Goal: Task Accomplishment & Management: Complete application form

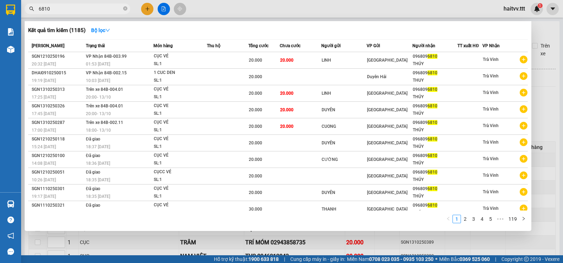
click at [162, 9] on div at bounding box center [281, 131] width 563 height 263
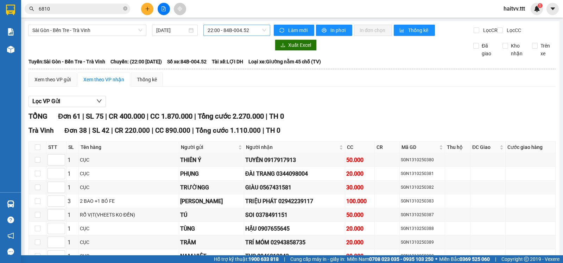
click at [236, 31] on span "22:00 - 84B-004.52" at bounding box center [237, 30] width 58 height 11
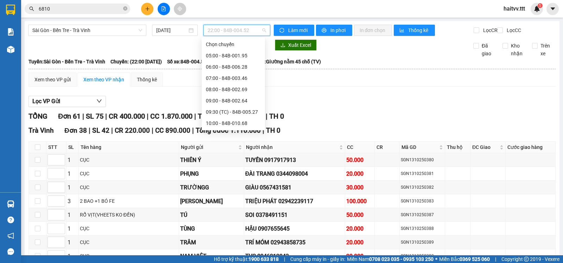
click at [231, 232] on div "20:00 - 84B-004.01" at bounding box center [233, 236] width 55 height 8
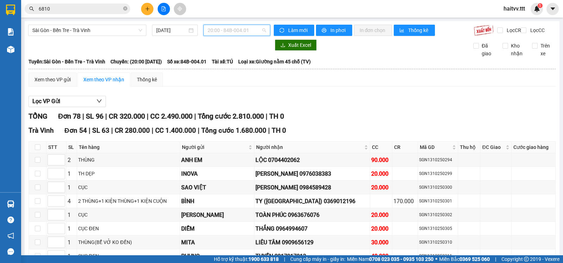
click at [225, 33] on span "20:00 - 84B-004.01" at bounding box center [237, 30] width 58 height 11
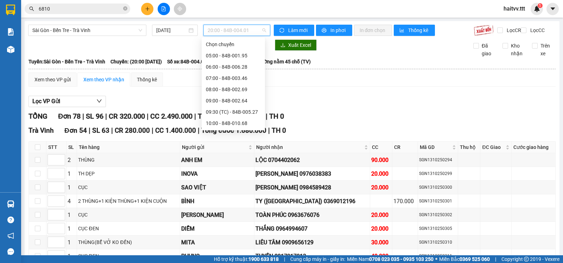
click at [222, 209] on div "18:00 - 84B-002.11" at bounding box center [233, 213] width 55 height 8
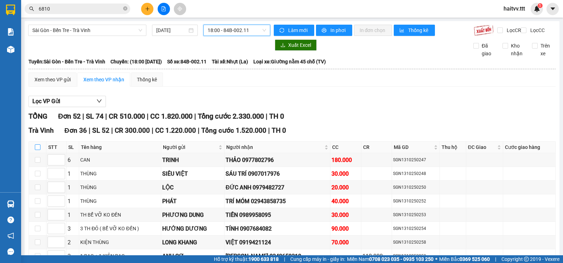
click at [37, 149] on th at bounding box center [38, 148] width 18 height 12
click at [39, 150] on input "checkbox" at bounding box center [38, 147] width 6 height 6
checkbox input "true"
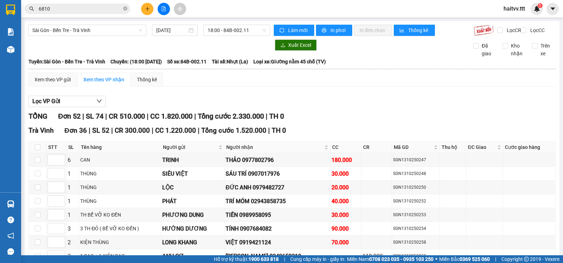
checkbox input "true"
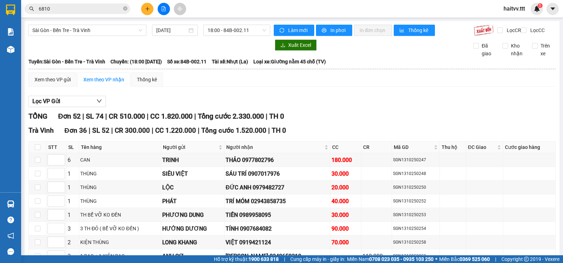
checkbox input "true"
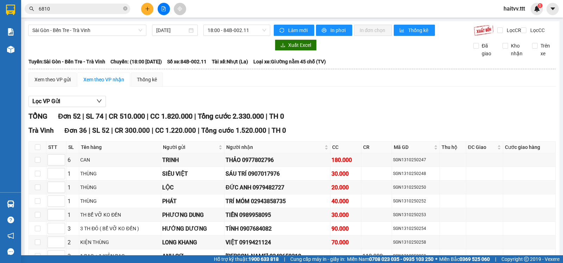
checkbox input "true"
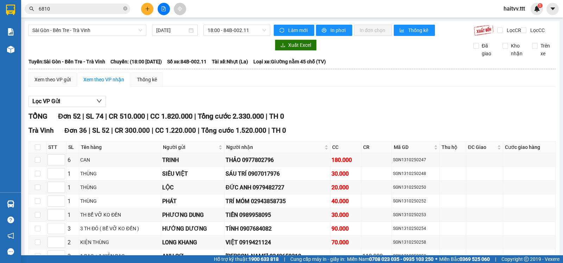
checkbox input "true"
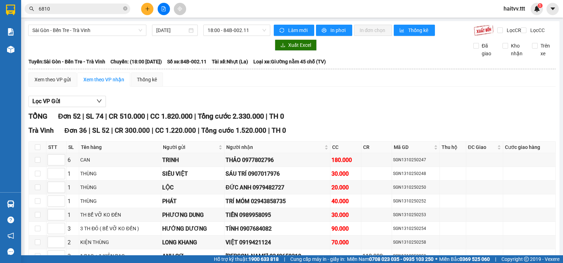
checkbox input "true"
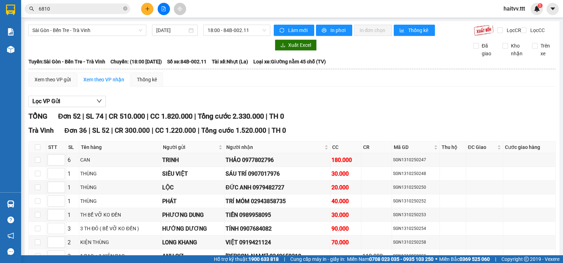
checkbox input "true"
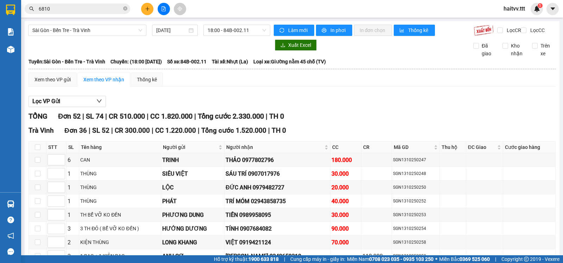
checkbox input "true"
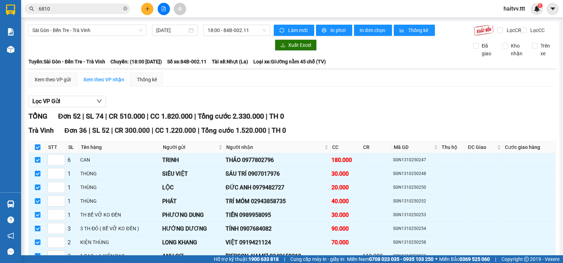
click at [38, 150] on input "checkbox" at bounding box center [38, 147] width 6 height 6
checkbox input "false"
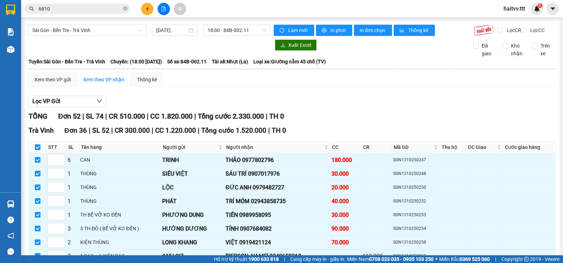
checkbox input "false"
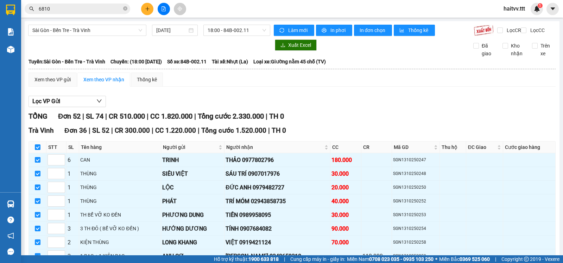
checkbox input "false"
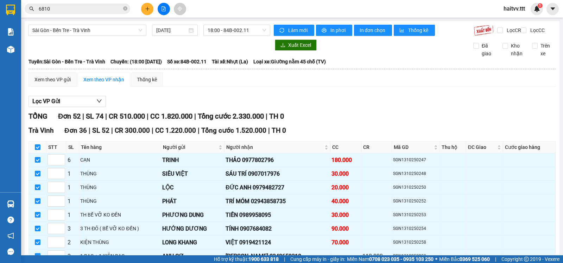
checkbox input "false"
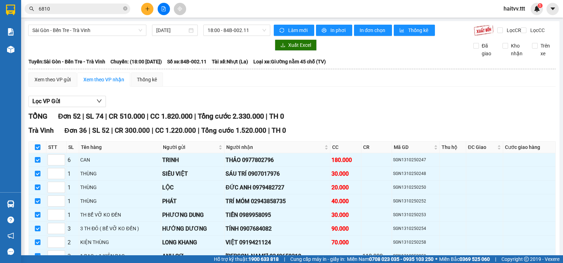
checkbox input "false"
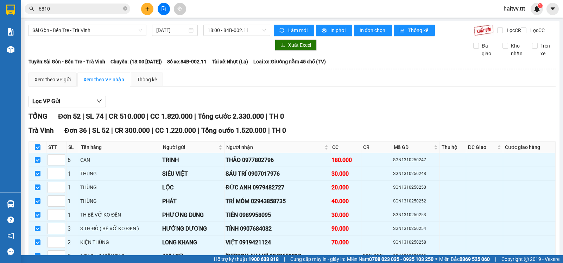
checkbox input "false"
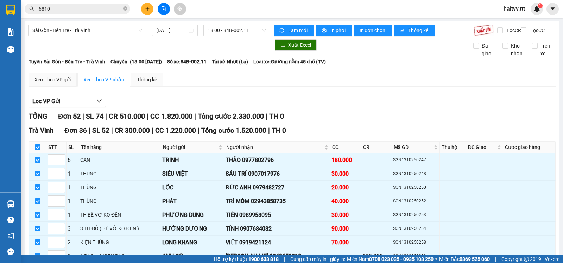
checkbox input "false"
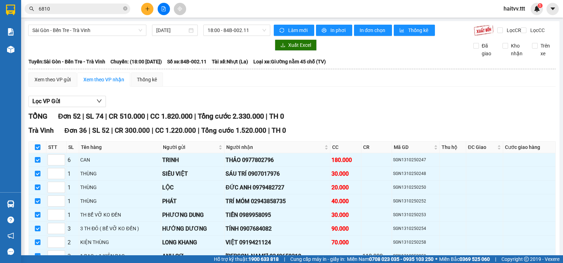
checkbox input "false"
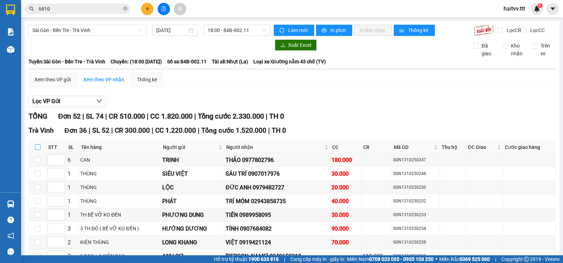
click at [38, 150] on input "checkbox" at bounding box center [38, 147] width 6 height 6
checkbox input "true"
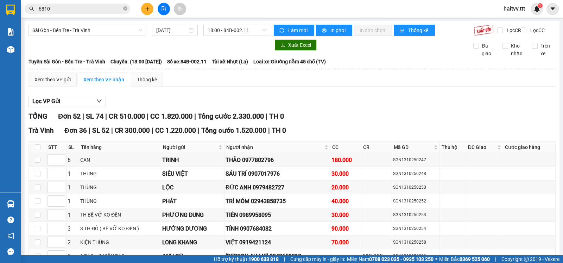
checkbox input "true"
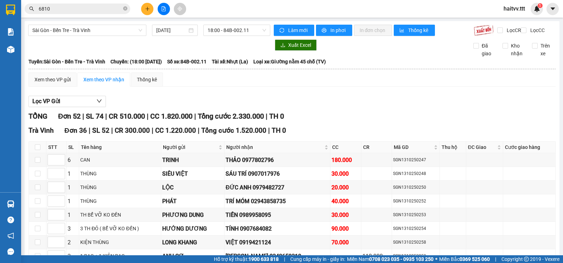
checkbox input "true"
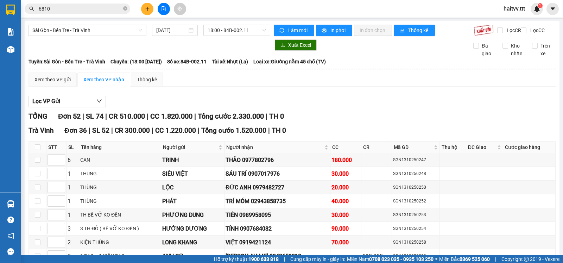
checkbox input "true"
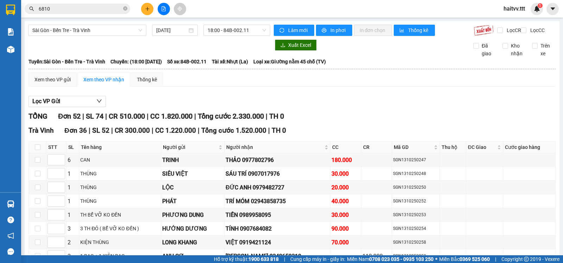
checkbox input "true"
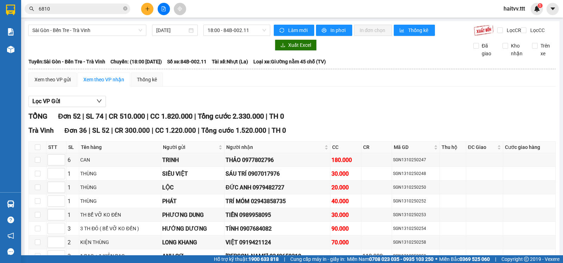
checkbox input "true"
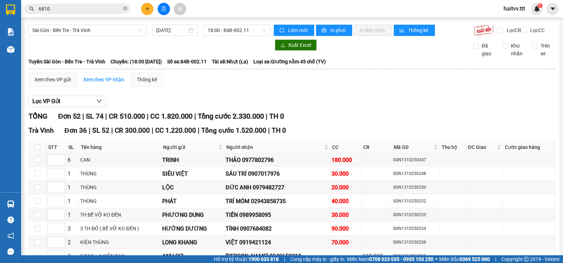
checkbox input "true"
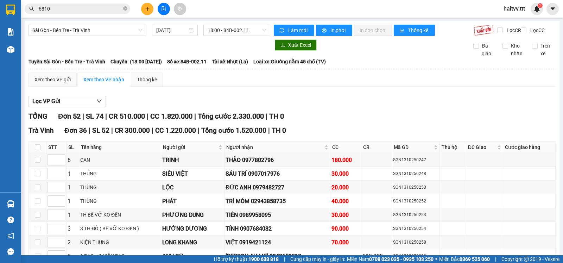
checkbox input "true"
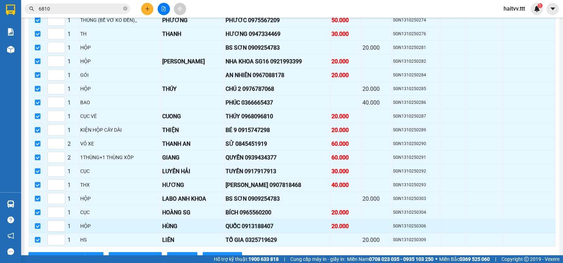
scroll to position [469, 0]
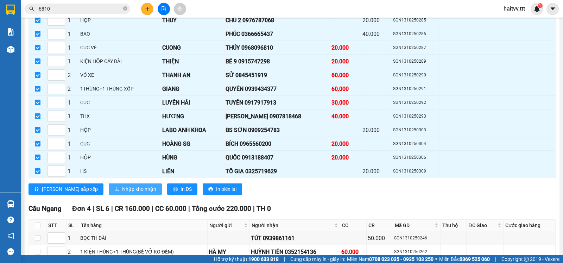
click at [122, 191] on span "Nhập kho nhận" at bounding box center [139, 189] width 34 height 8
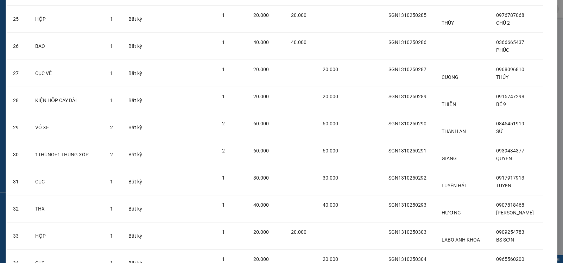
scroll to position [823, 0]
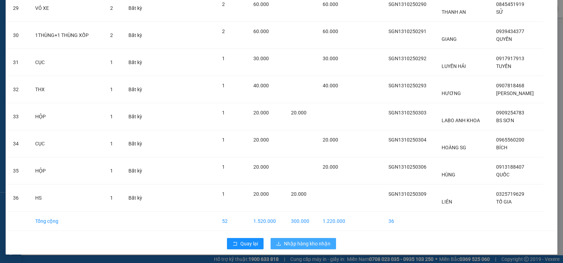
click at [298, 244] on span "Nhập hàng kho nhận" at bounding box center [307, 244] width 46 height 8
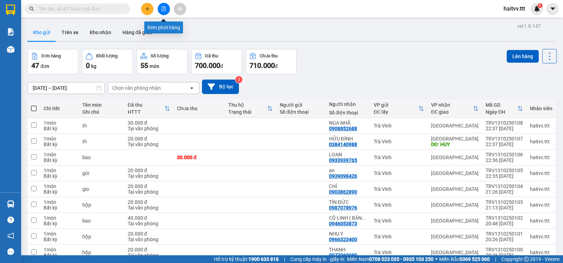
click at [161, 10] on icon "file-add" at bounding box center [163, 8] width 5 height 5
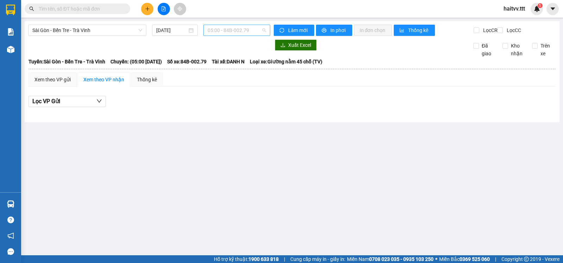
click at [224, 33] on span "05:00 - 84B-002.79" at bounding box center [237, 30] width 58 height 11
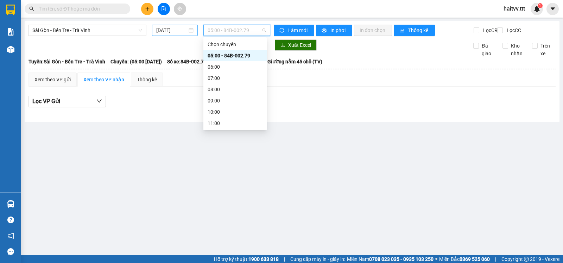
click at [174, 31] on input "[DATE]" at bounding box center [171, 30] width 31 height 8
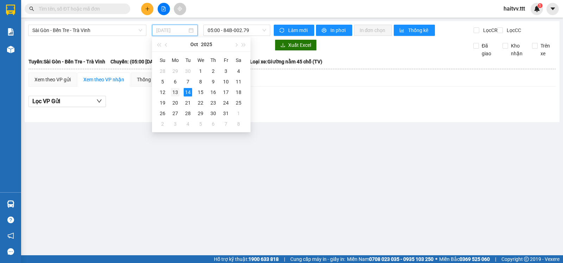
click at [175, 89] on div "13" at bounding box center [175, 92] width 8 height 8
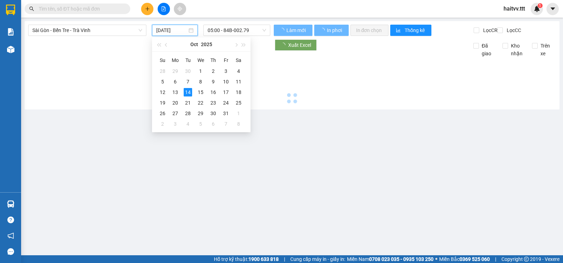
type input "[DATE]"
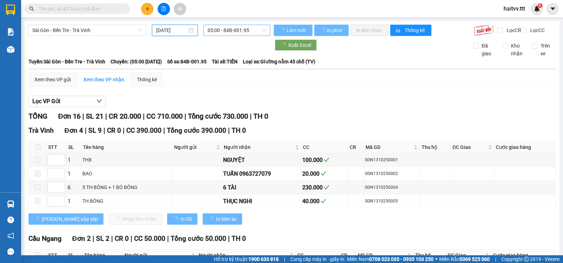
click at [232, 34] on span "05:00 - 84B-001.95" at bounding box center [237, 30] width 58 height 11
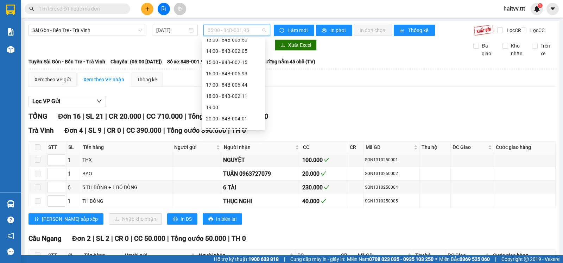
scroll to position [124, 0]
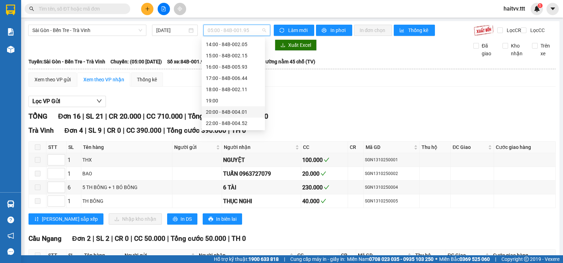
click at [228, 112] on div "20:00 - 84B-004.01" at bounding box center [233, 112] width 55 height 8
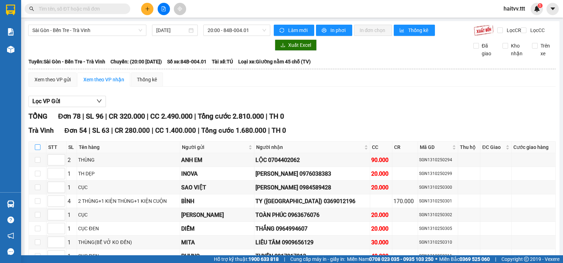
click at [37, 150] on input "checkbox" at bounding box center [38, 147] width 6 height 6
checkbox input "true"
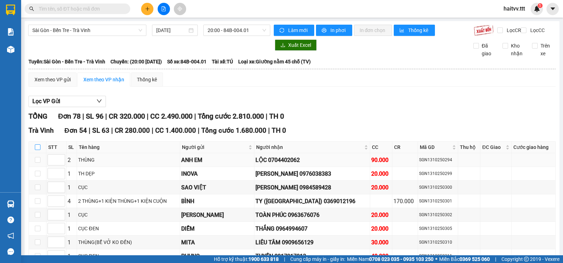
checkbox input "true"
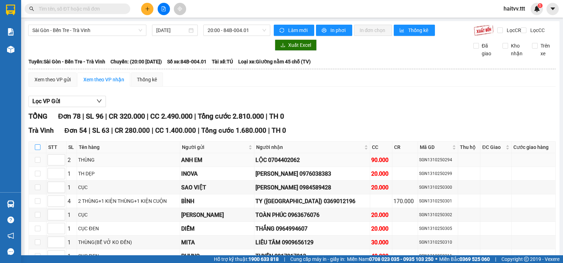
checkbox input "true"
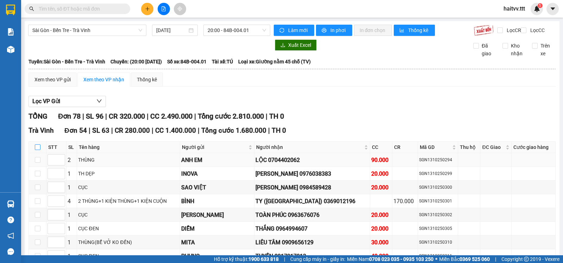
checkbox input "true"
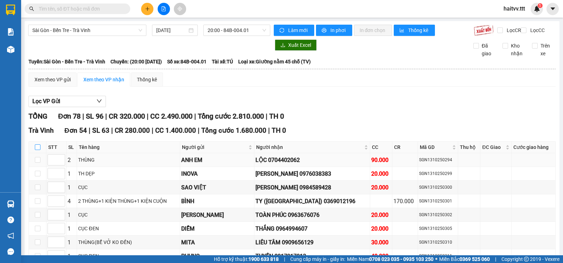
checkbox input "true"
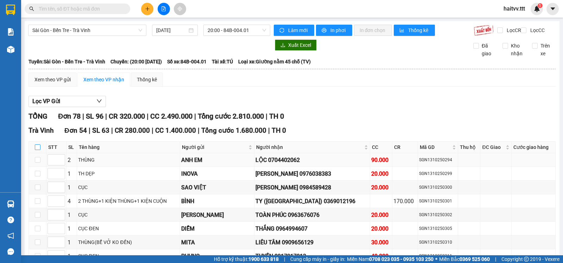
checkbox input "true"
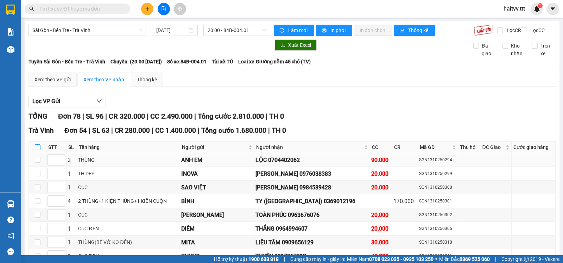
checkbox input "true"
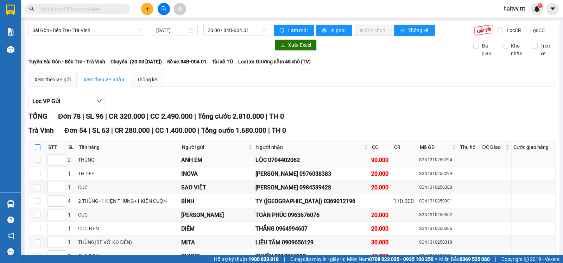
checkbox input "true"
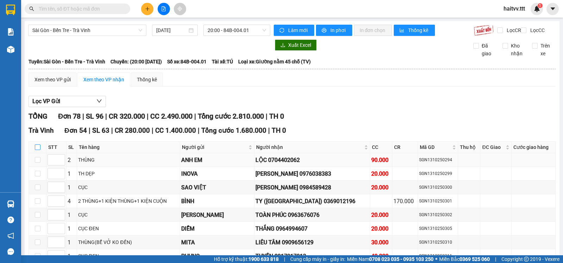
checkbox input "true"
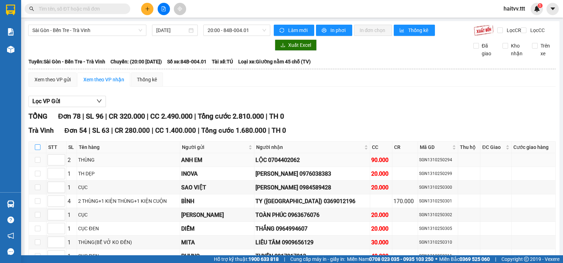
checkbox input "true"
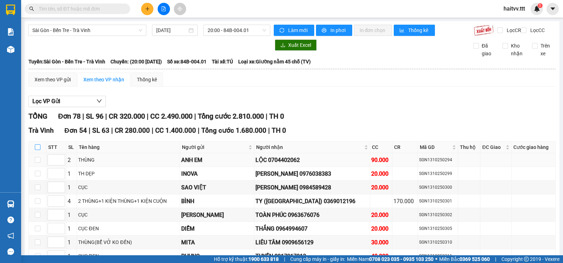
checkbox input "true"
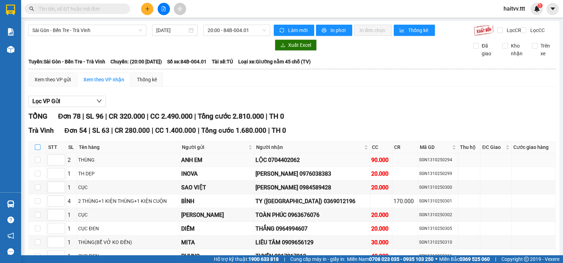
checkbox input "true"
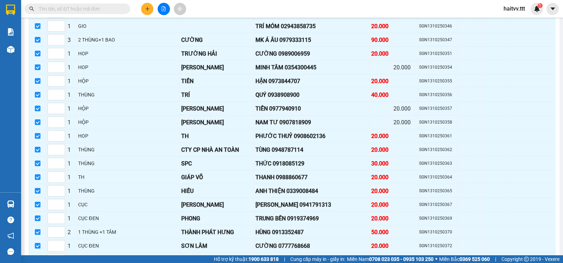
scroll to position [704, 0]
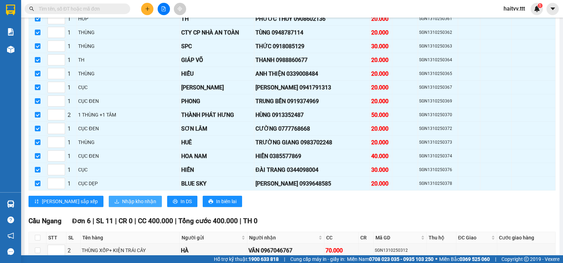
click at [122, 203] on span "Nhập kho nhận" at bounding box center [139, 201] width 34 height 8
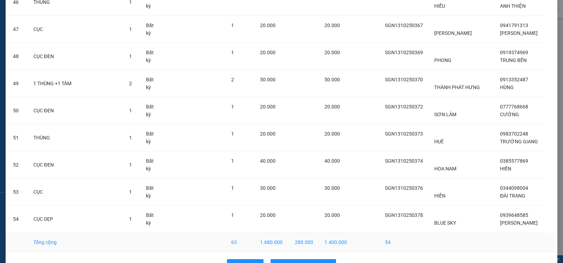
scroll to position [1311, 0]
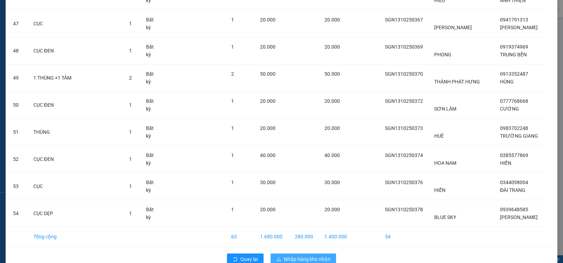
click at [304, 255] on span "Nhập hàng kho nhận" at bounding box center [307, 259] width 46 height 8
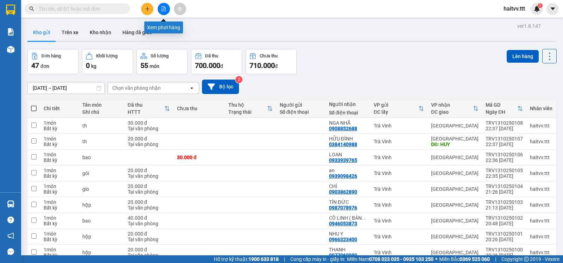
click at [162, 12] on button at bounding box center [164, 9] width 12 height 12
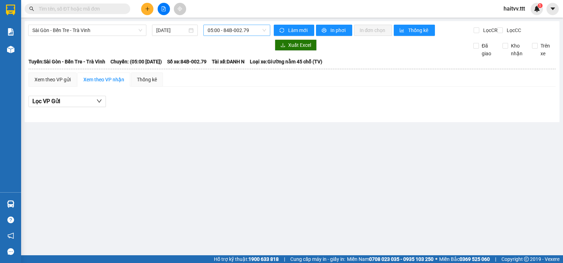
click at [232, 32] on span "05:00 - 84B-002.79" at bounding box center [237, 30] width 58 height 11
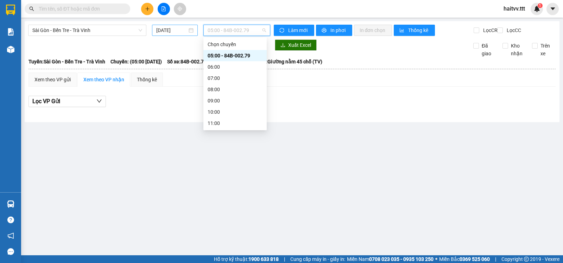
click at [173, 31] on input "14/10/2025" at bounding box center [171, 30] width 31 height 8
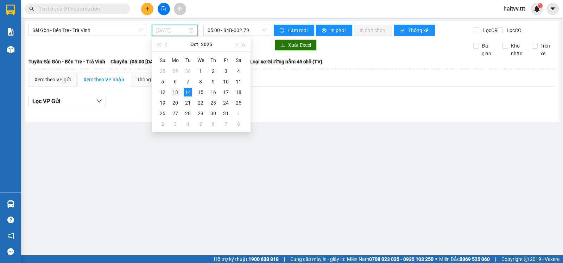
click at [174, 91] on div "13" at bounding box center [175, 92] width 8 height 8
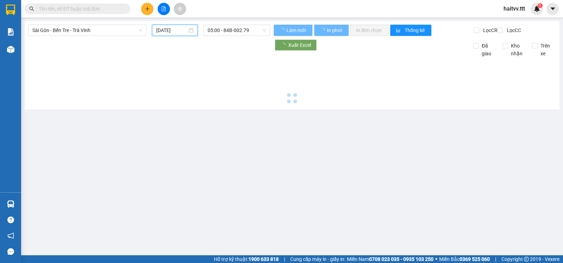
type input "[DATE]"
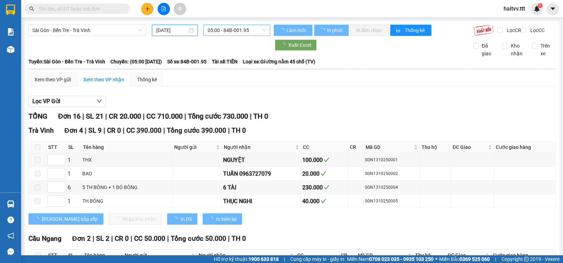
click at [225, 33] on span "05:00 - 84B-001.95" at bounding box center [237, 30] width 58 height 11
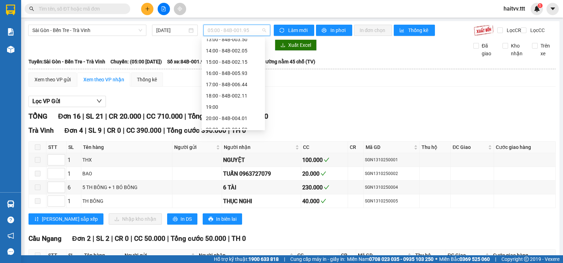
scroll to position [124, 0]
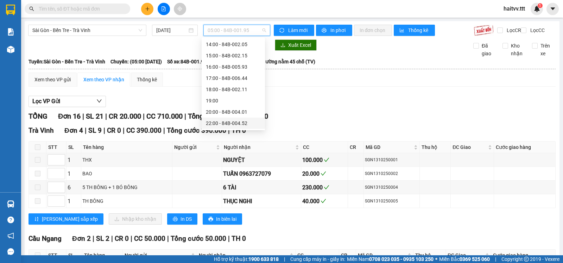
click at [241, 119] on div "22:00 - 84B-004.52" at bounding box center [233, 123] width 55 height 8
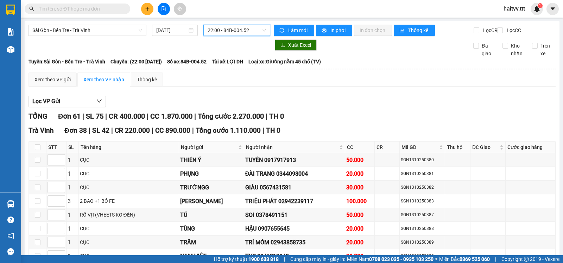
click at [147, 5] on button at bounding box center [147, 9] width 12 height 12
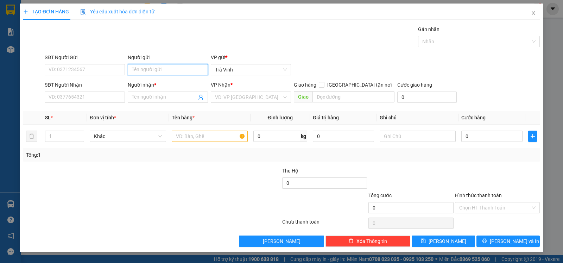
click at [131, 65] on input "Người gửi" at bounding box center [168, 69] width 80 height 11
type input "tv"
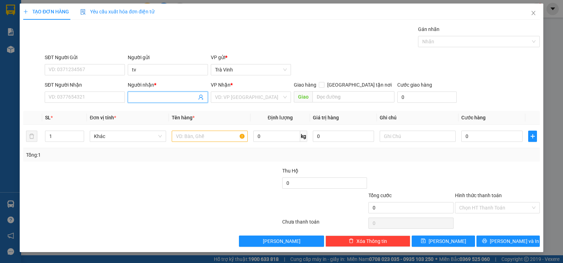
click at [157, 98] on input "Người nhận *" at bounding box center [164, 97] width 65 height 8
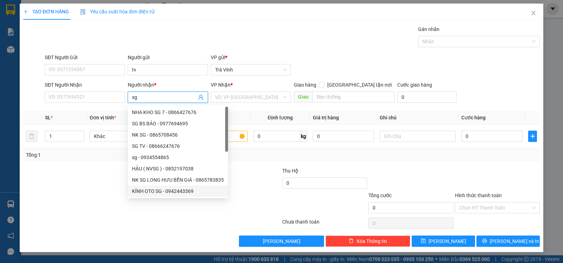
type input "sg"
click at [150, 216] on div at bounding box center [109, 203] width 173 height 25
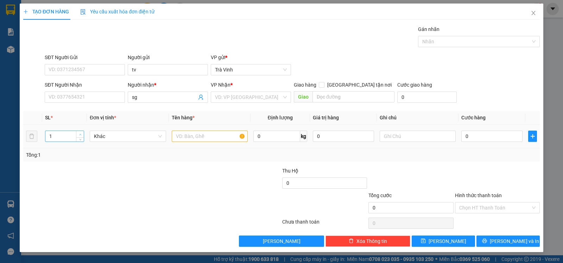
type input "2"
click at [81, 134] on span "up" at bounding box center [80, 134] width 4 height 4
click at [184, 138] on input "text" at bounding box center [210, 136] width 76 height 11
type input "bao"
click at [472, 137] on input "0" at bounding box center [491, 136] width 61 height 11
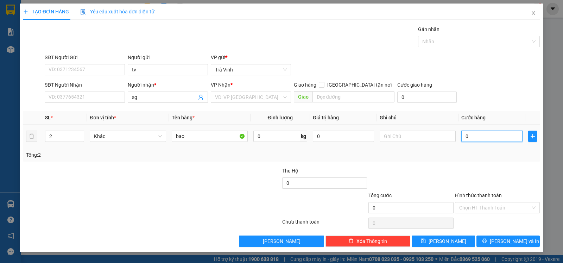
type input "8"
type input "80"
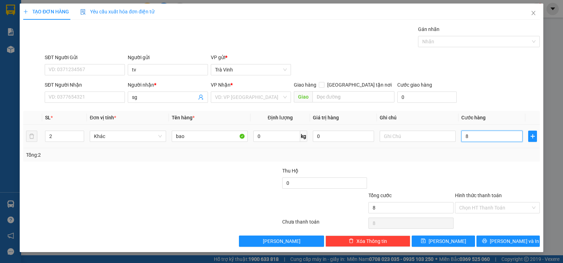
type input "80"
click at [490, 242] on button "Lưu và In" at bounding box center [508, 240] width 63 height 11
type input "80.000"
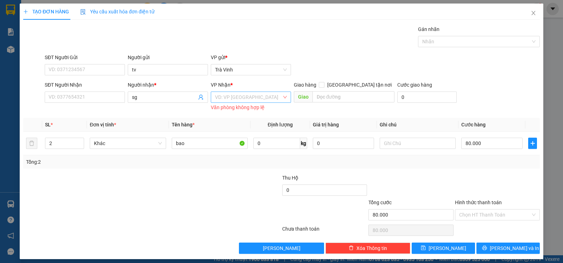
click at [244, 96] on input "search" at bounding box center [248, 97] width 67 height 11
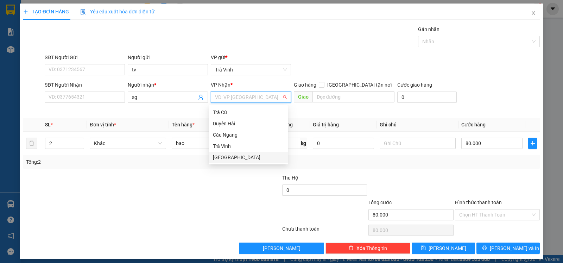
click at [232, 156] on div "[GEOGRAPHIC_DATA]" at bounding box center [248, 157] width 71 height 8
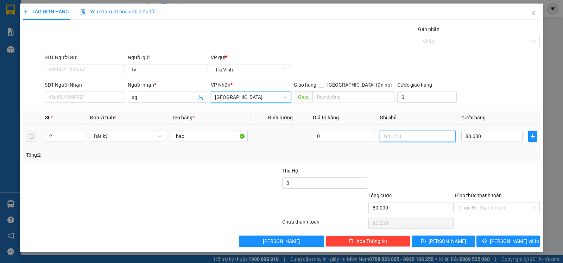
click at [390, 134] on input "text" at bounding box center [418, 136] width 76 height 11
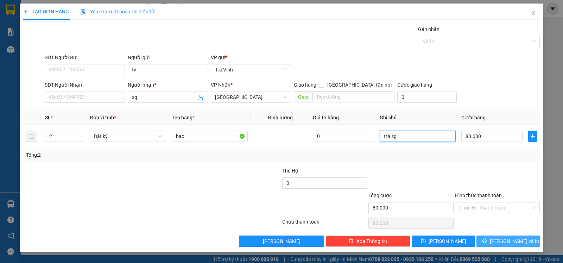
type input "trả sg"
click at [505, 243] on span "Lưu và In" at bounding box center [514, 241] width 49 height 8
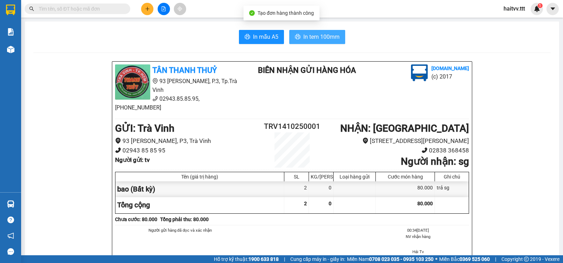
click at [321, 38] on span "In tem 100mm" at bounding box center [321, 36] width 36 height 9
click at [77, 10] on input "text" at bounding box center [80, 9] width 83 height 8
click at [145, 2] on div "Kết quả tìm kiếm ( 0 ) Bộ lọc No Data haitvv.ttt 1" at bounding box center [281, 9] width 563 height 18
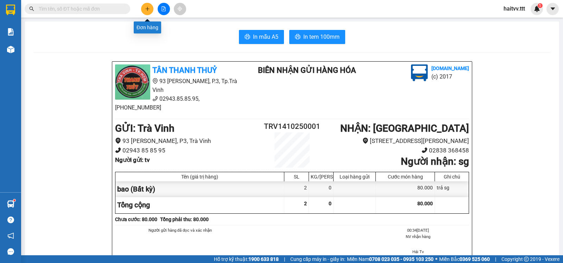
click at [144, 6] on button at bounding box center [147, 9] width 12 height 12
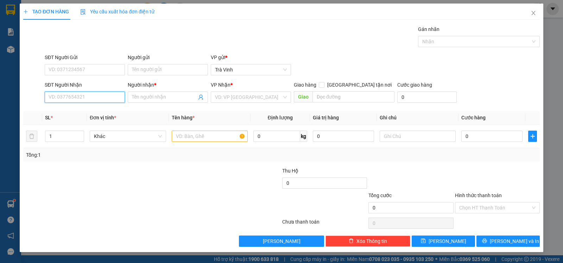
click at [73, 101] on input "SĐT Người Nhận" at bounding box center [85, 97] width 80 height 11
click at [74, 110] on div "0839993079 - DUY" at bounding box center [85, 112] width 72 height 8
type input "0839993079"
type input "DUY"
type input "0839993079"
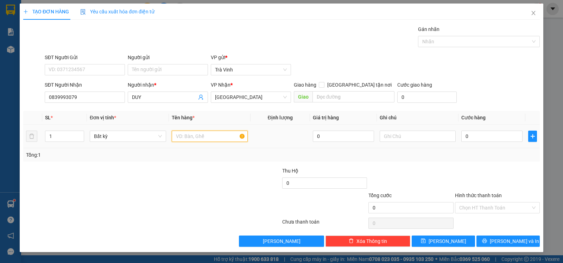
click at [191, 142] on input "text" at bounding box center [210, 136] width 76 height 11
type input "tbgx"
click at [474, 140] on input "0" at bounding box center [491, 136] width 61 height 11
type input "3"
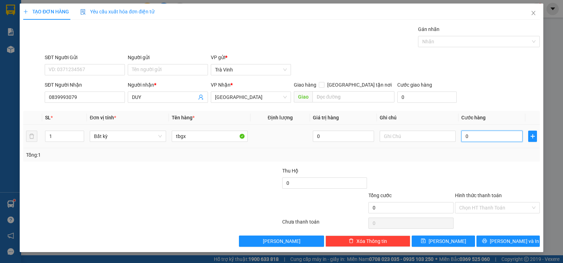
type input "3"
type input "30"
click at [508, 243] on span "Lưu và In" at bounding box center [514, 241] width 49 height 8
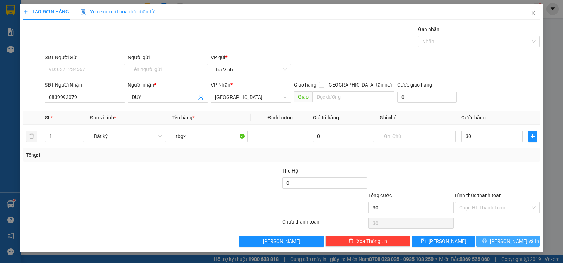
type input "30.000"
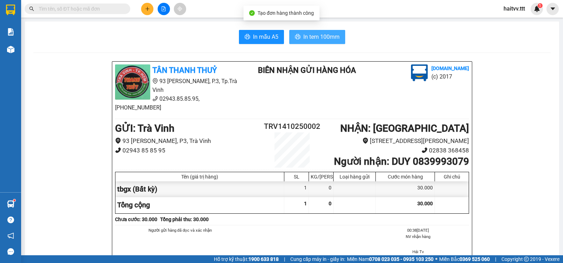
click at [334, 36] on span "In tem 100mm" at bounding box center [321, 36] width 36 height 9
